Goal: Navigation & Orientation: Find specific page/section

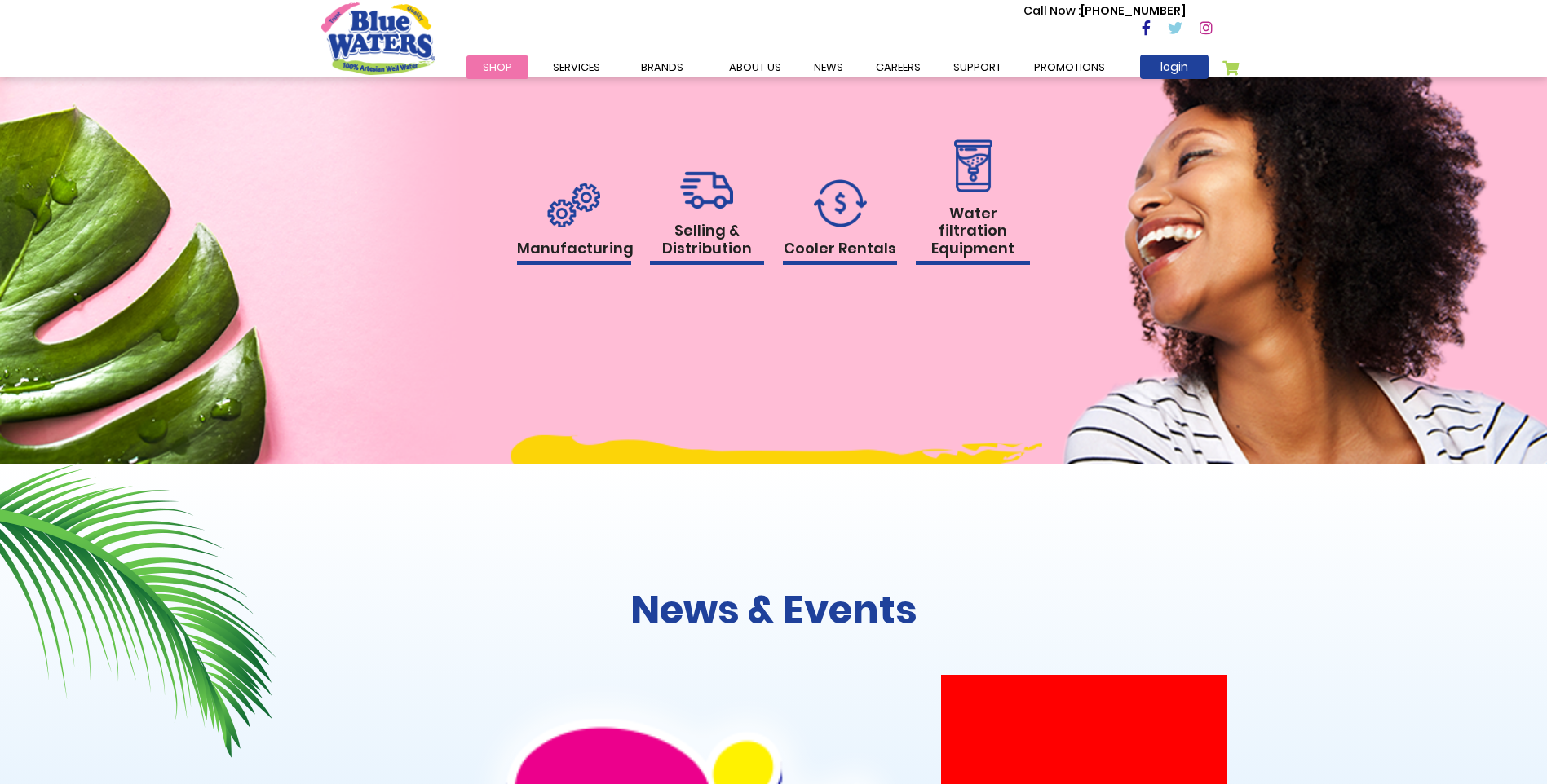
scroll to position [1394, 0]
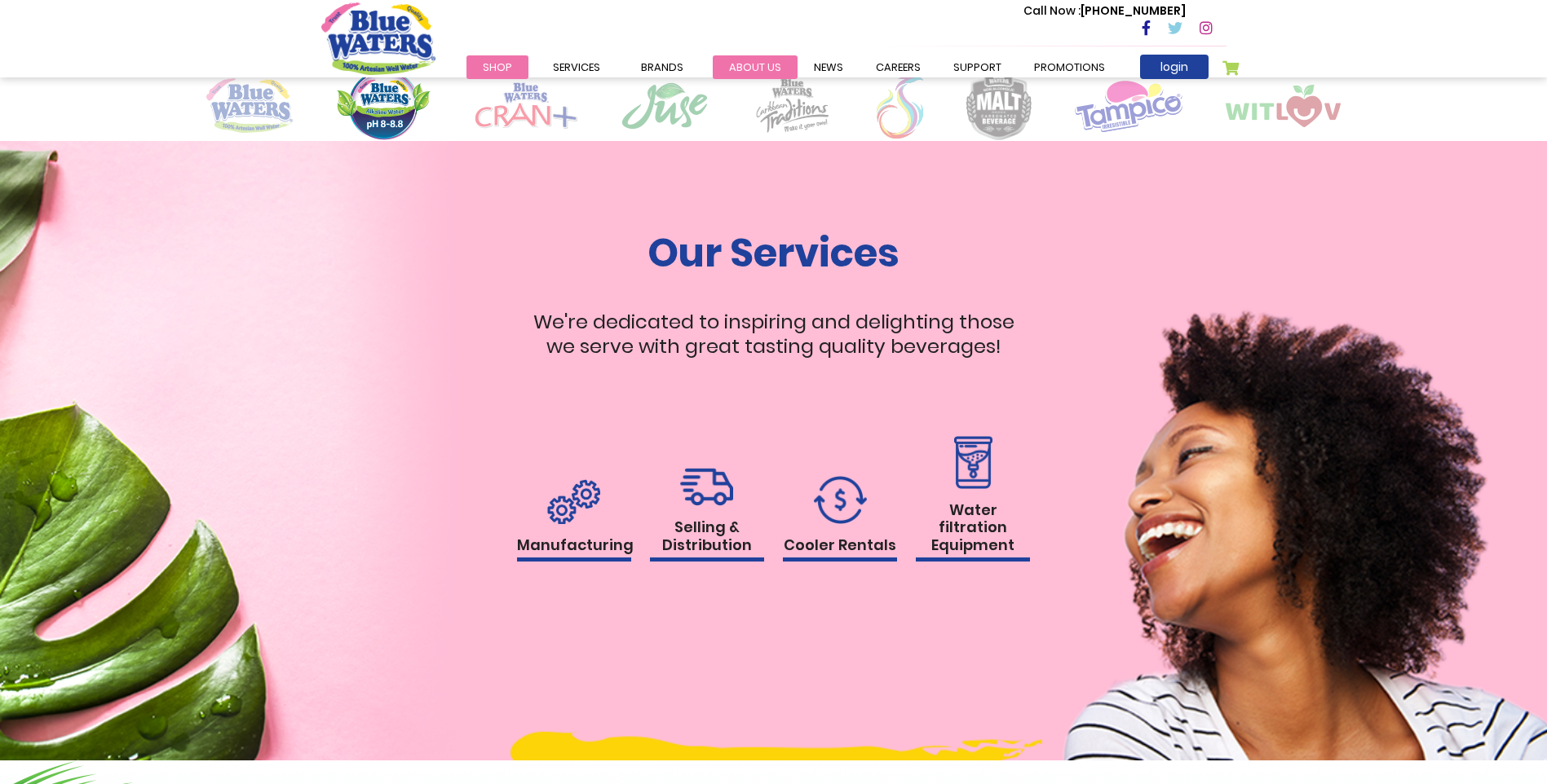
click at [767, 62] on link "about us" at bounding box center [755, 67] width 85 height 24
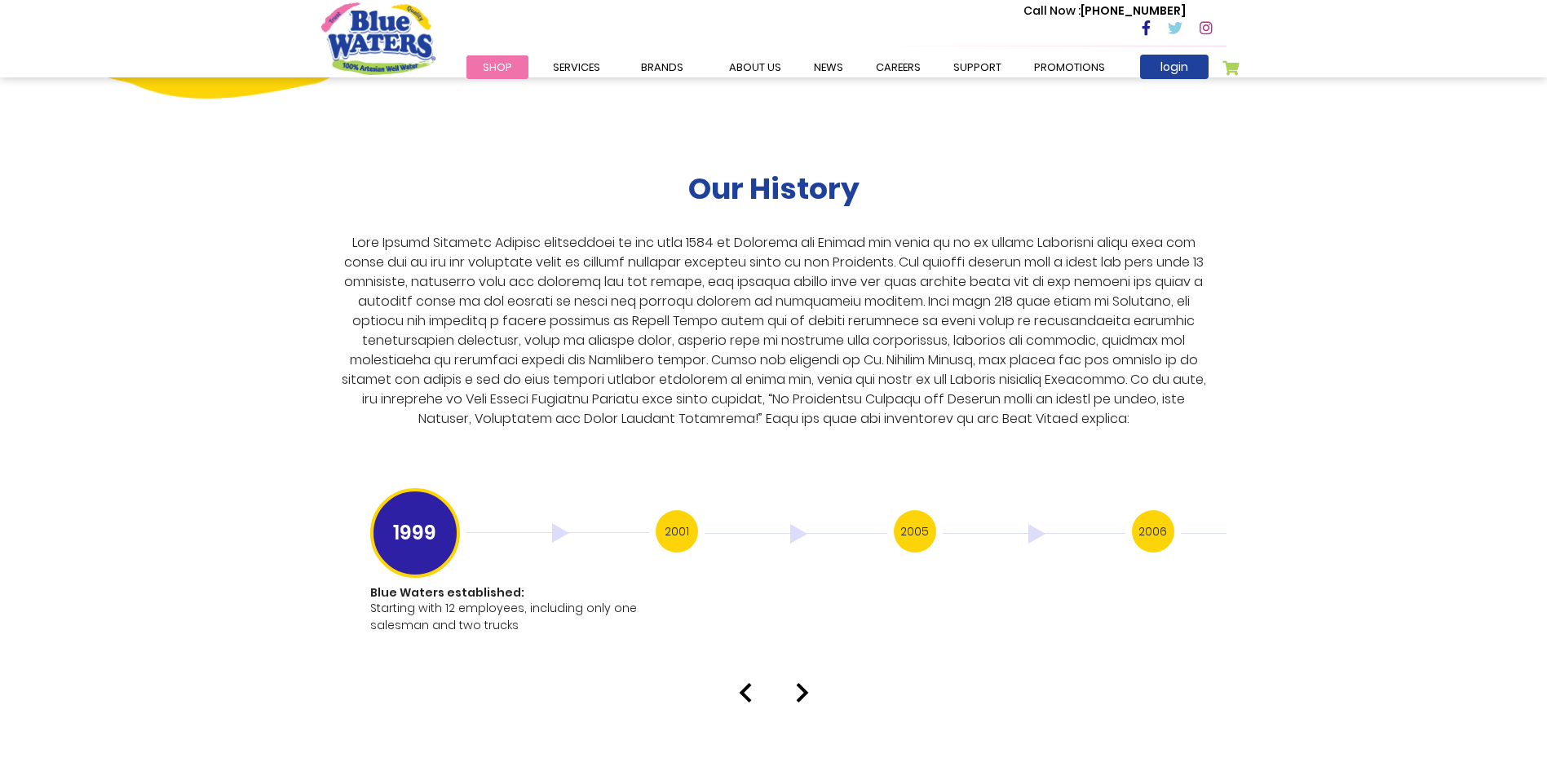
scroll to position [2919, 0]
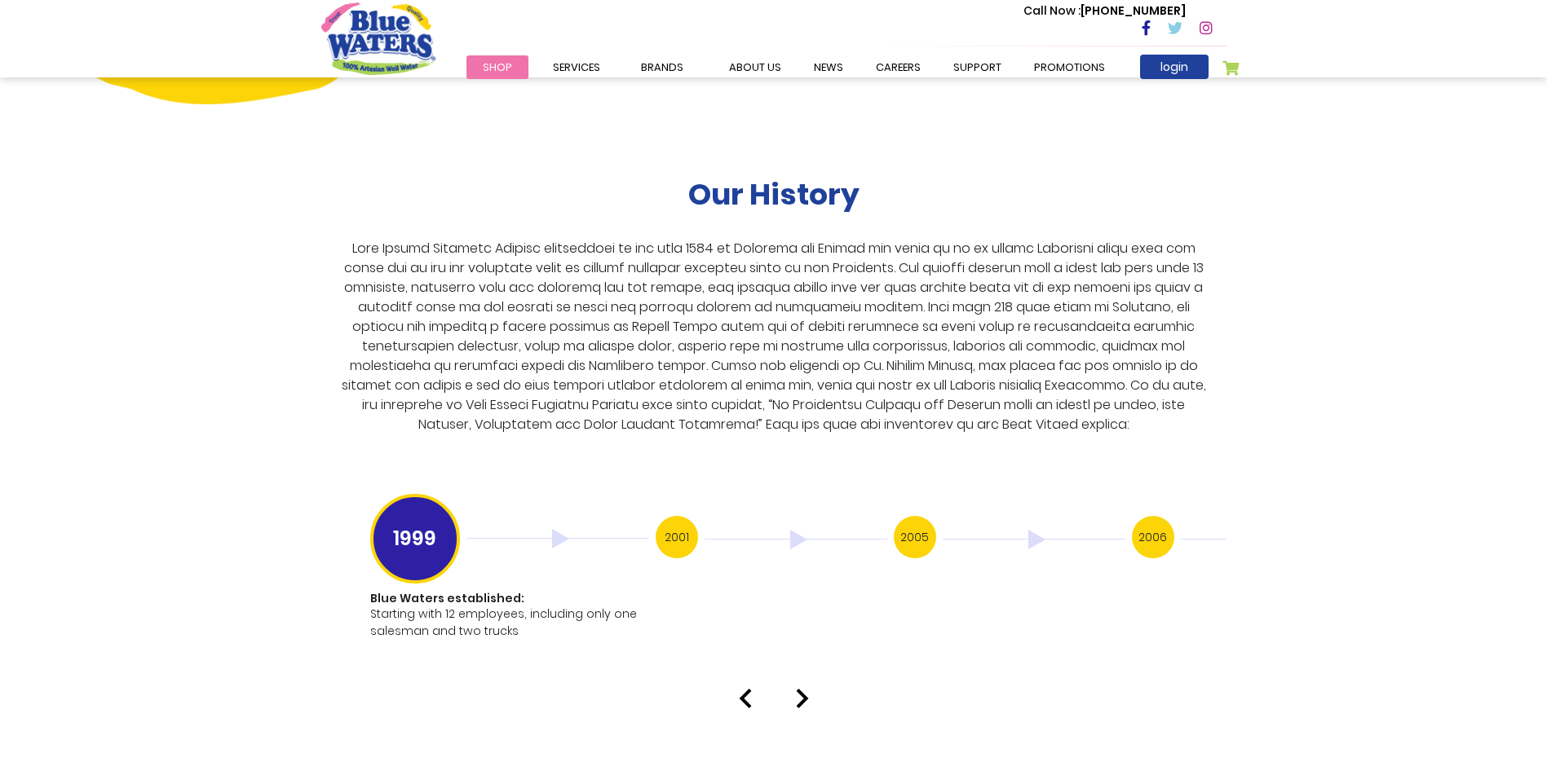
click at [805, 689] on img at bounding box center [803, 698] width 13 height 20
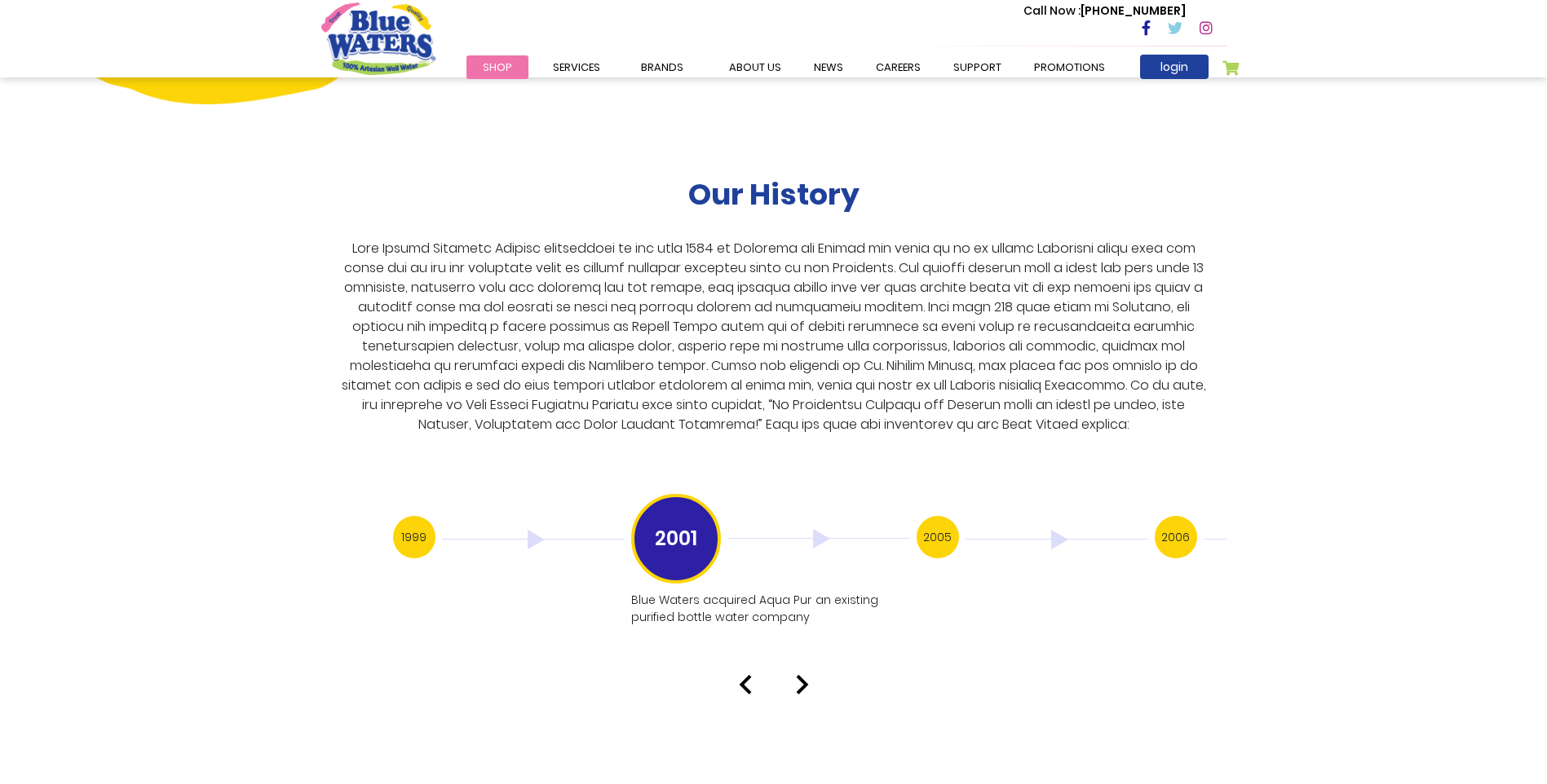
click at [805, 674] on img at bounding box center [803, 684] width 13 height 20
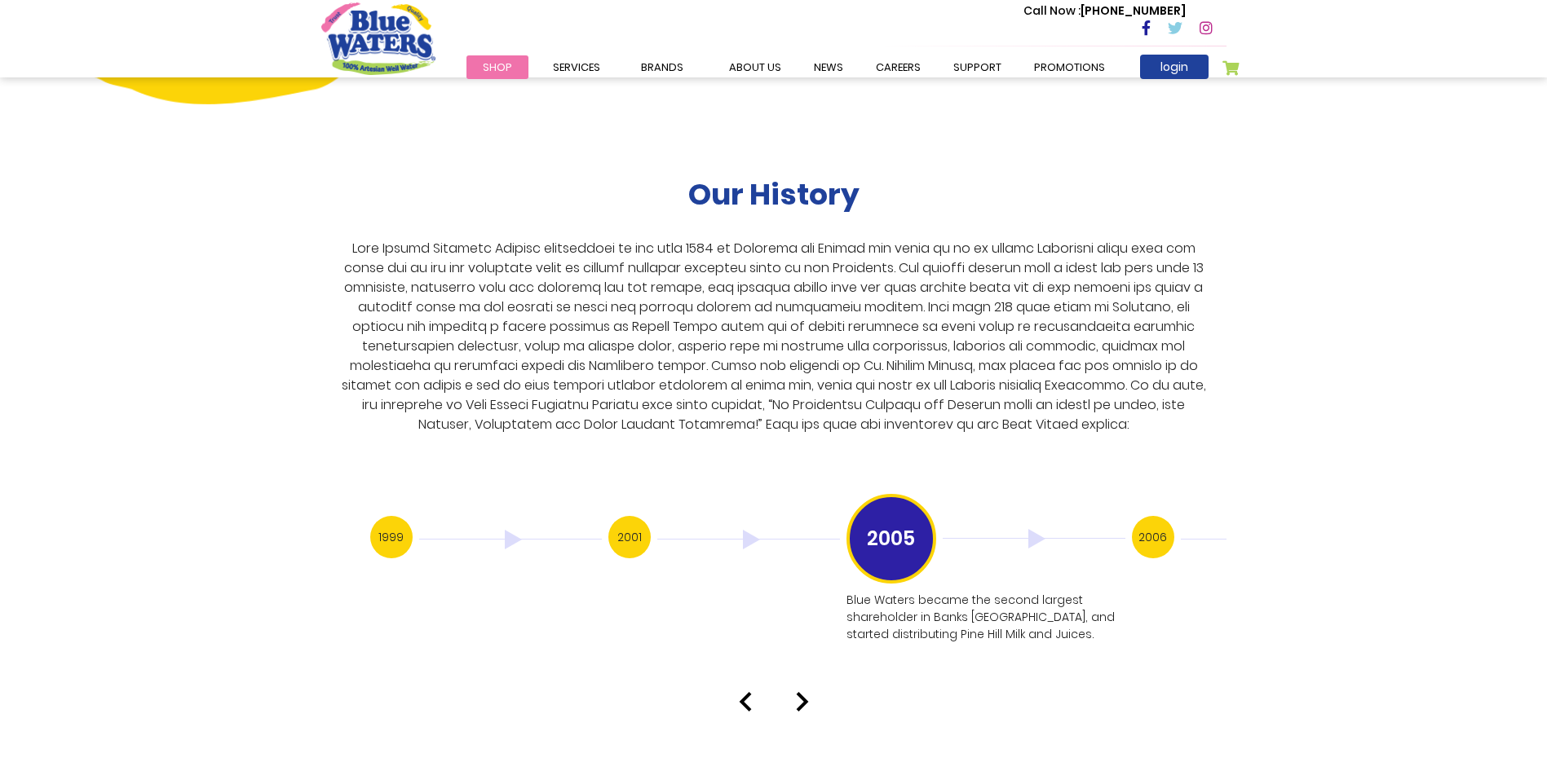
click at [805, 691] on img at bounding box center [803, 701] width 13 height 20
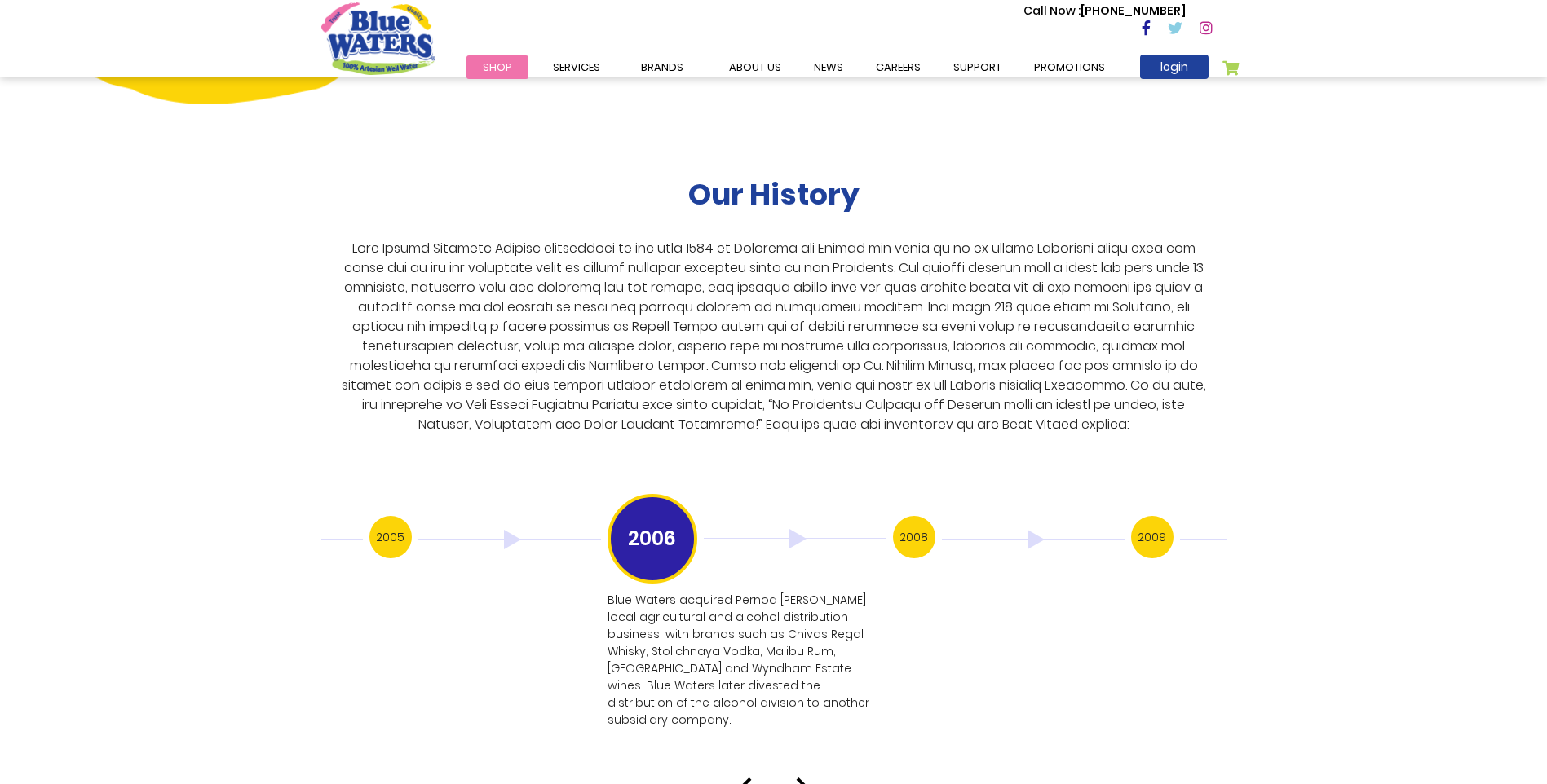
click at [805, 674] on p "Blue Waters acquired Pernod Ricard’s local agricultural and alcohol distributio…" at bounding box center [745, 660] width 276 height 137
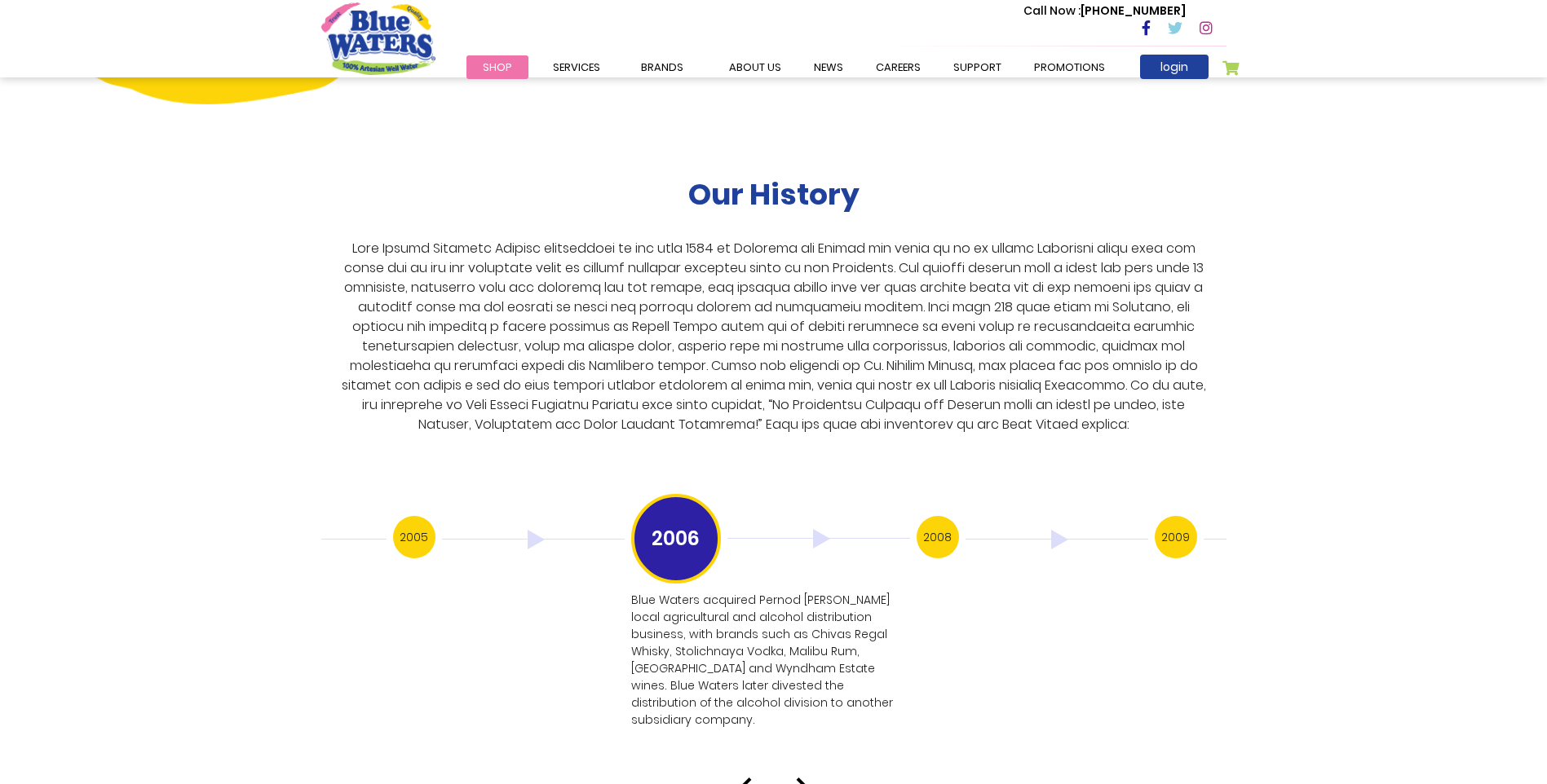
click at [799, 777] on img at bounding box center [803, 787] width 13 height 20
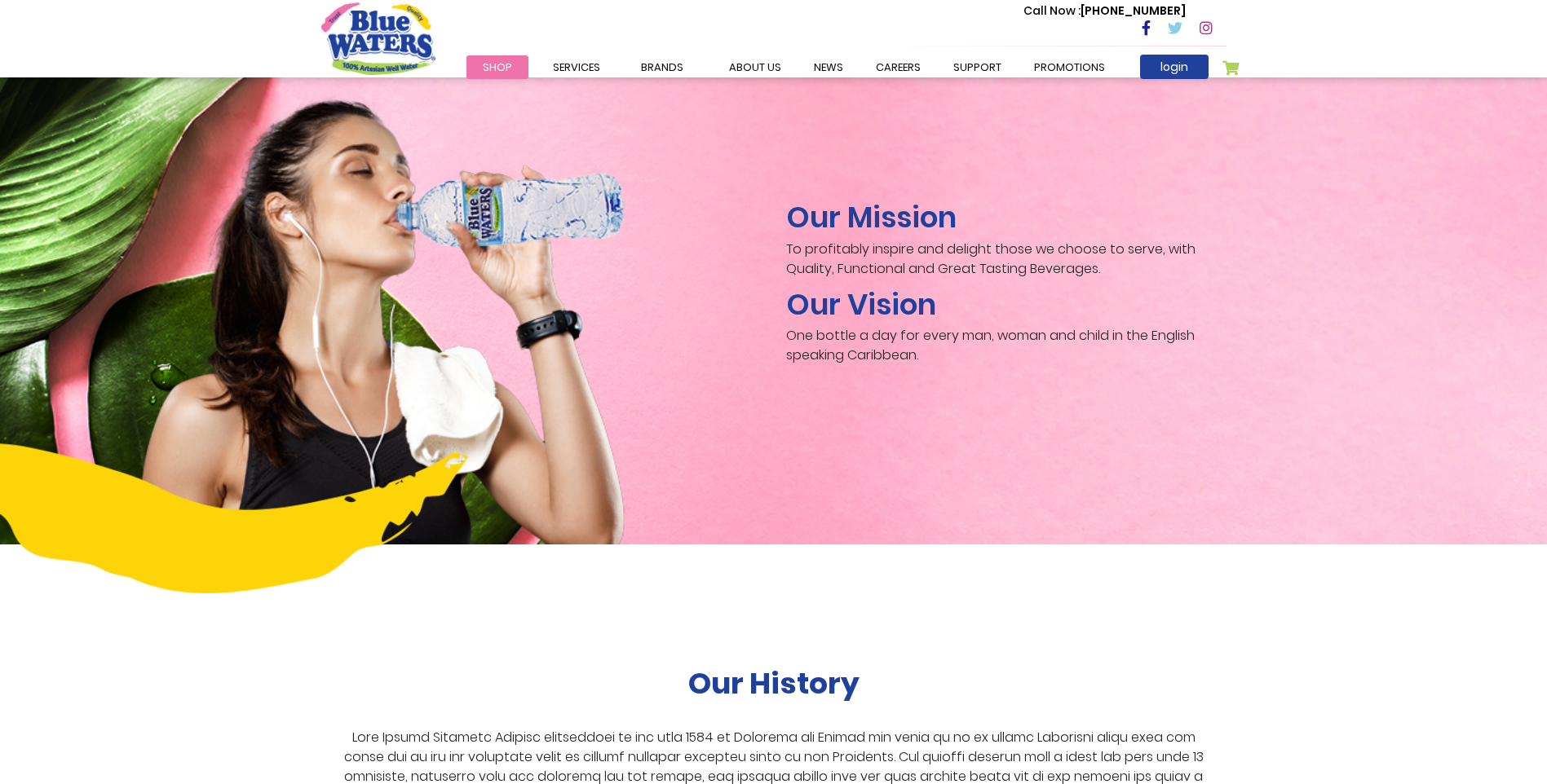
scroll to position [1859, 0]
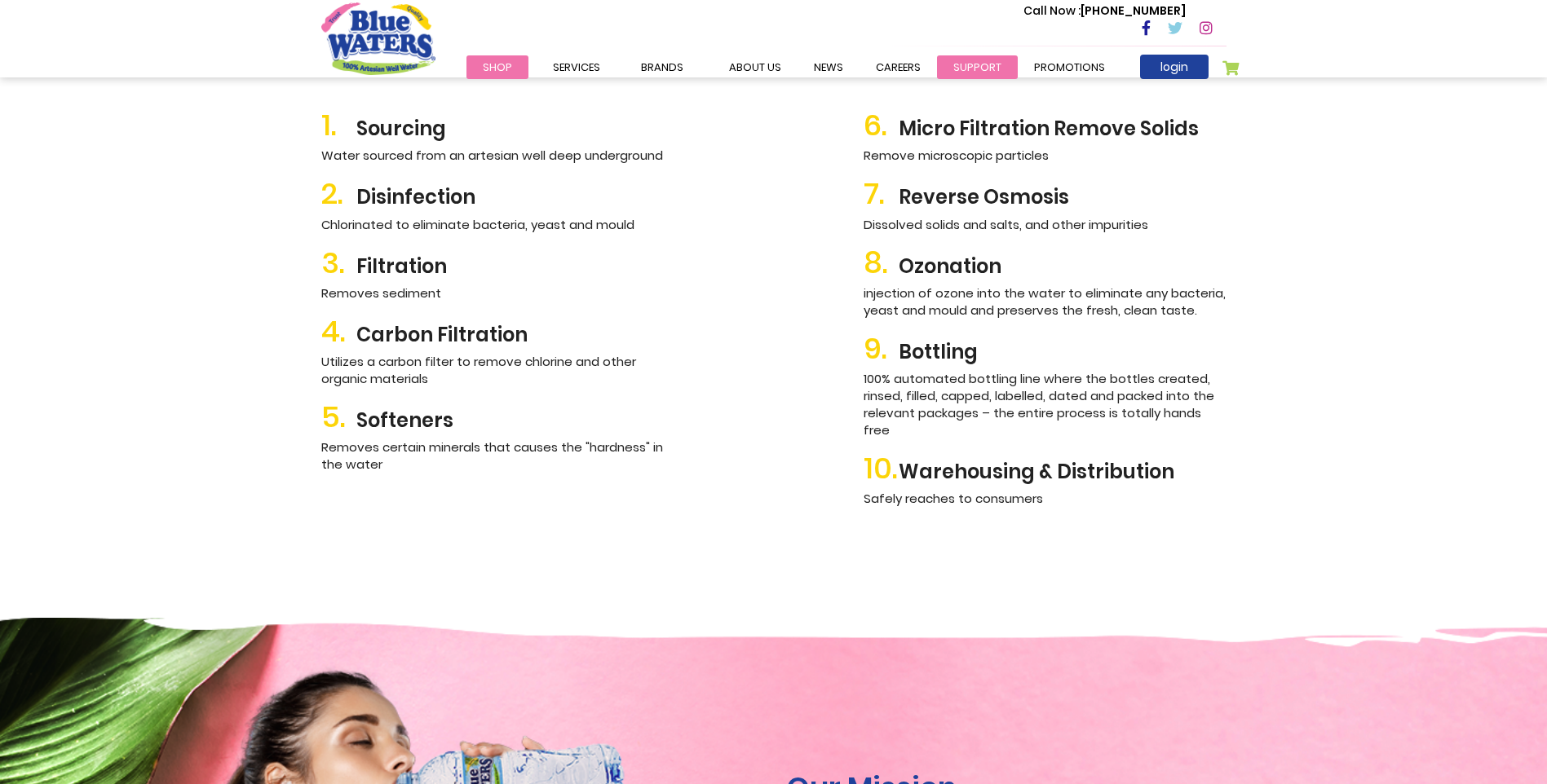
click at [949, 69] on link "support" at bounding box center [977, 67] width 81 height 24
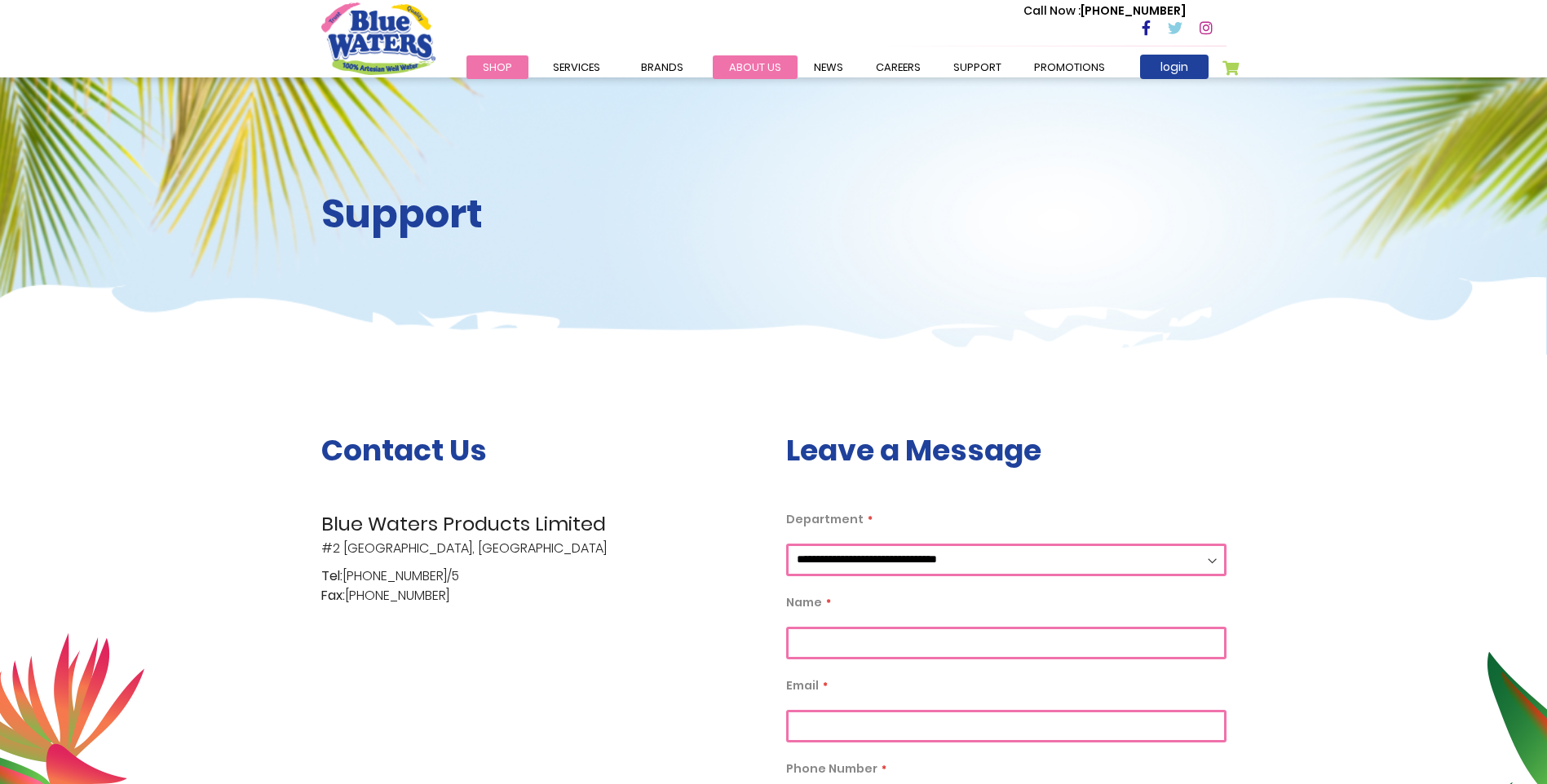
click at [745, 64] on link "about us" at bounding box center [755, 67] width 85 height 24
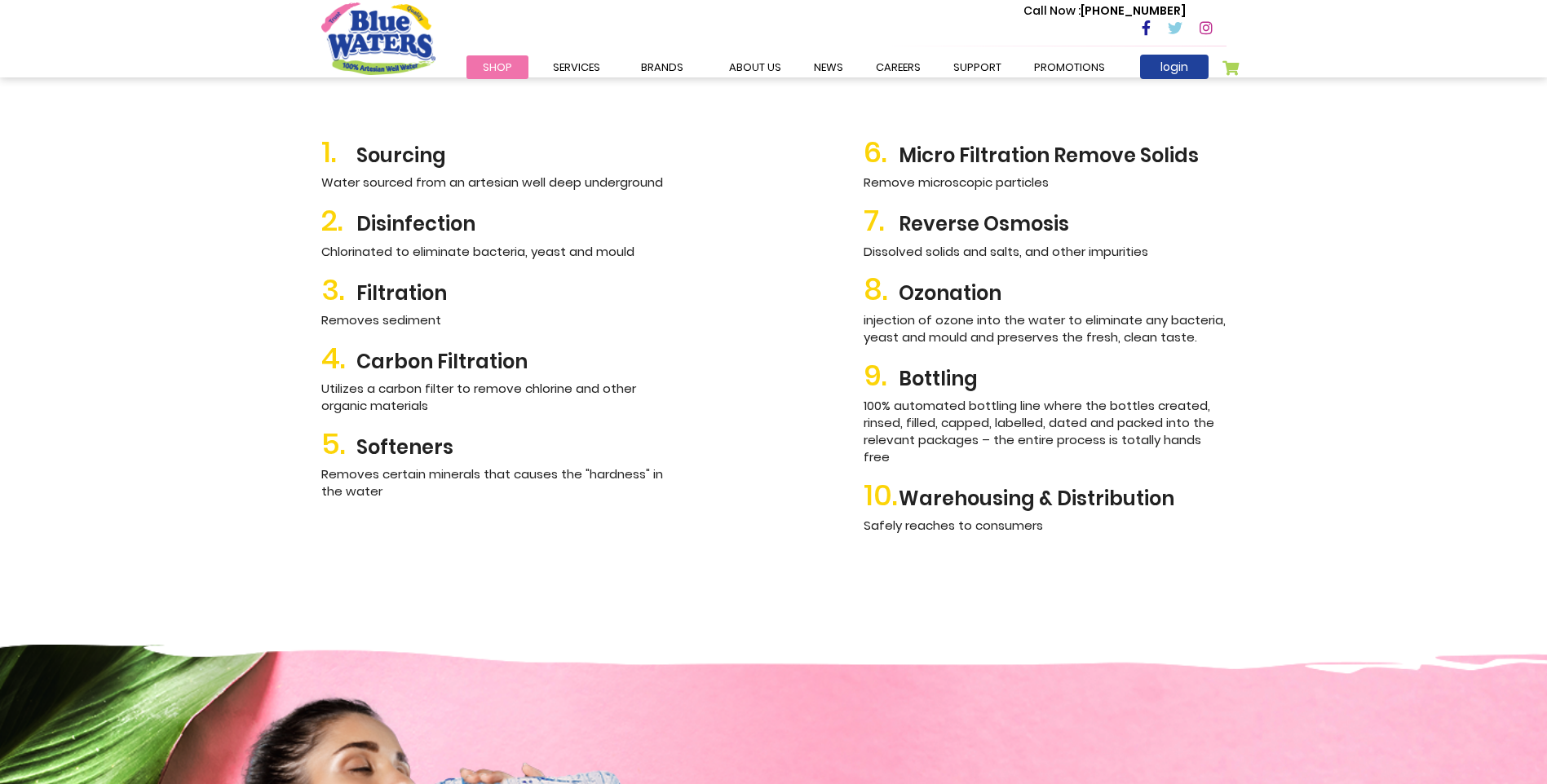
scroll to position [1452, 0]
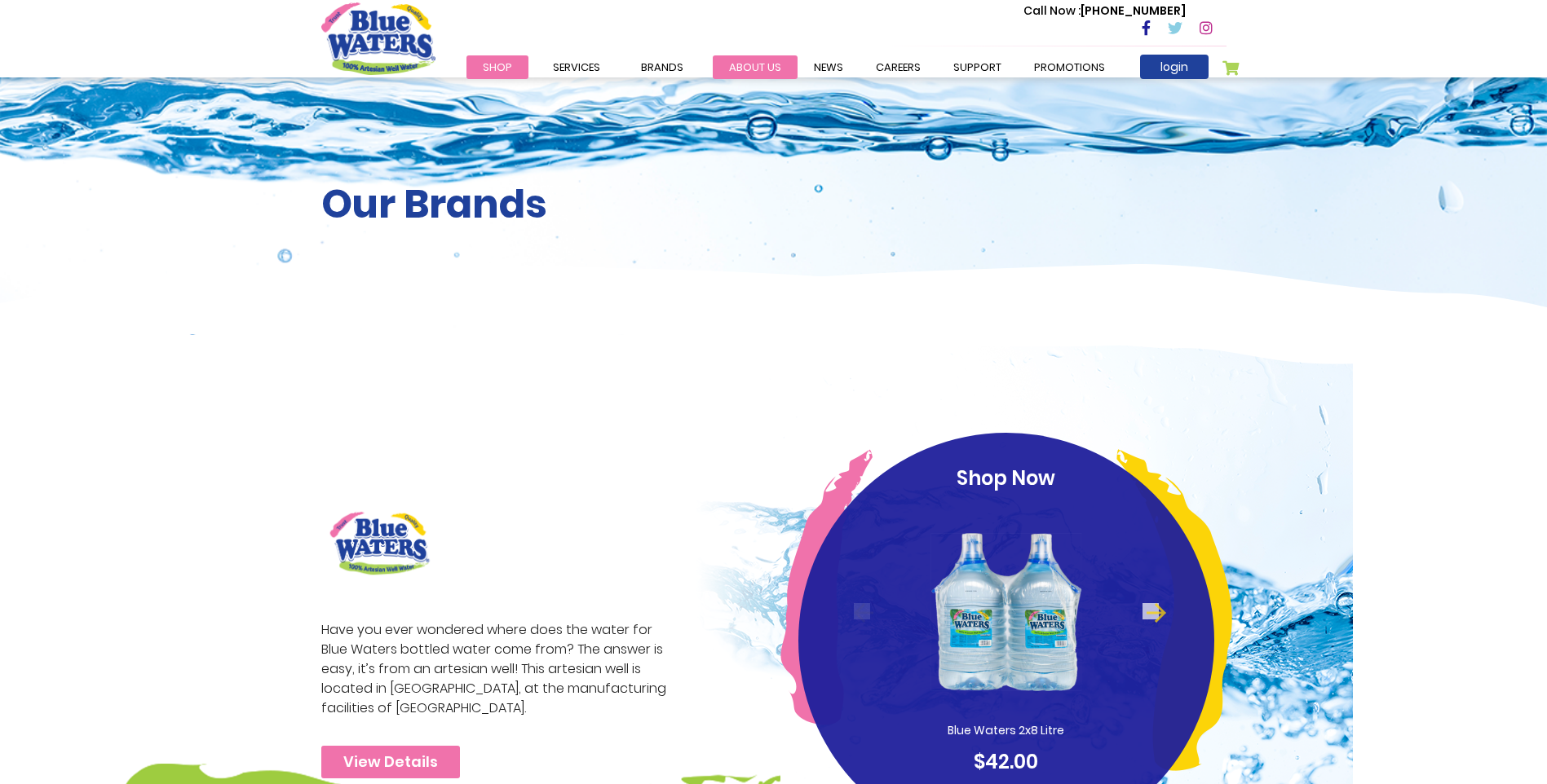
click at [759, 70] on link "about us" at bounding box center [755, 67] width 85 height 24
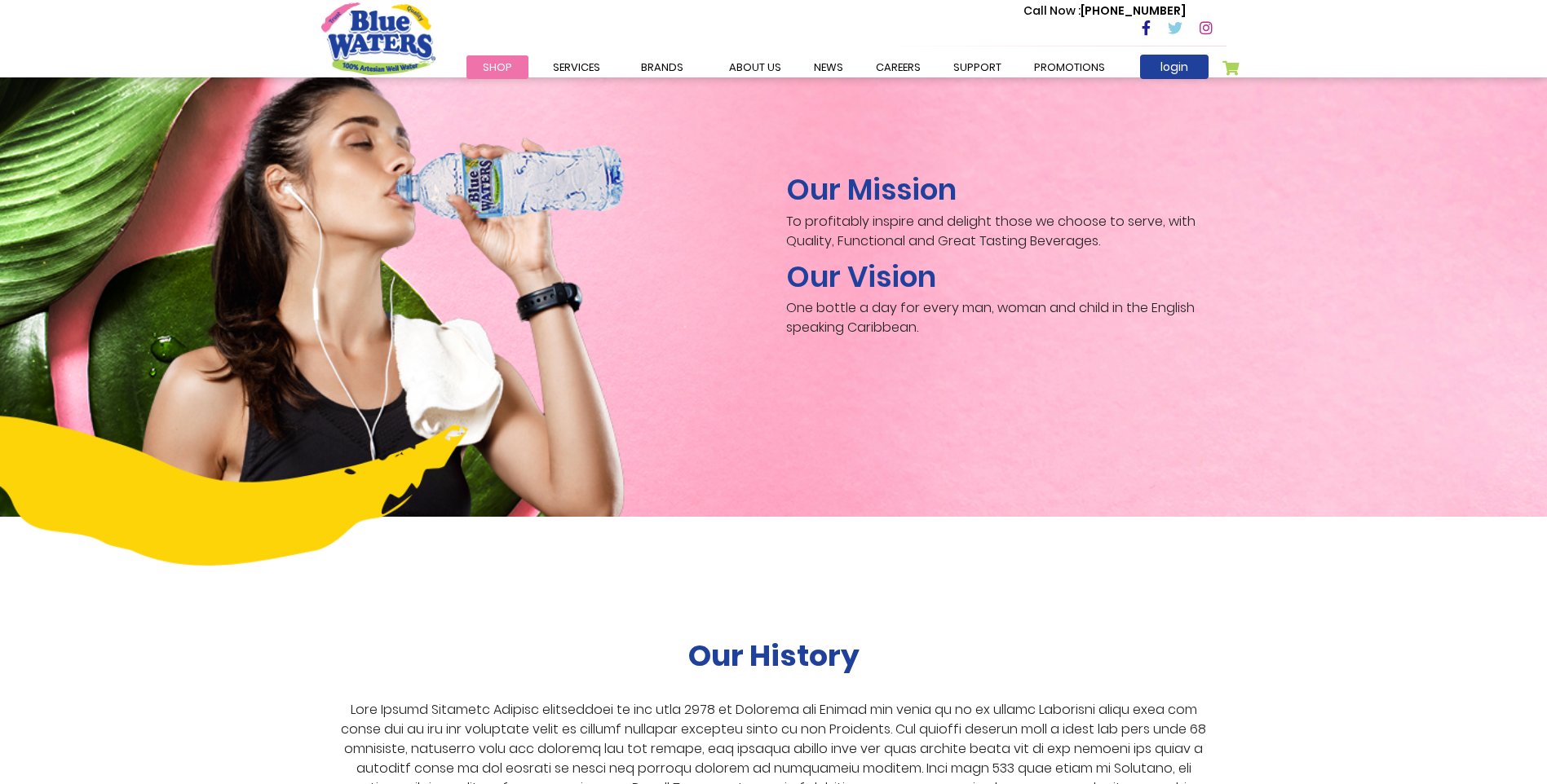
scroll to position [2852, 0]
